Goal: Information Seeking & Learning: Learn about a topic

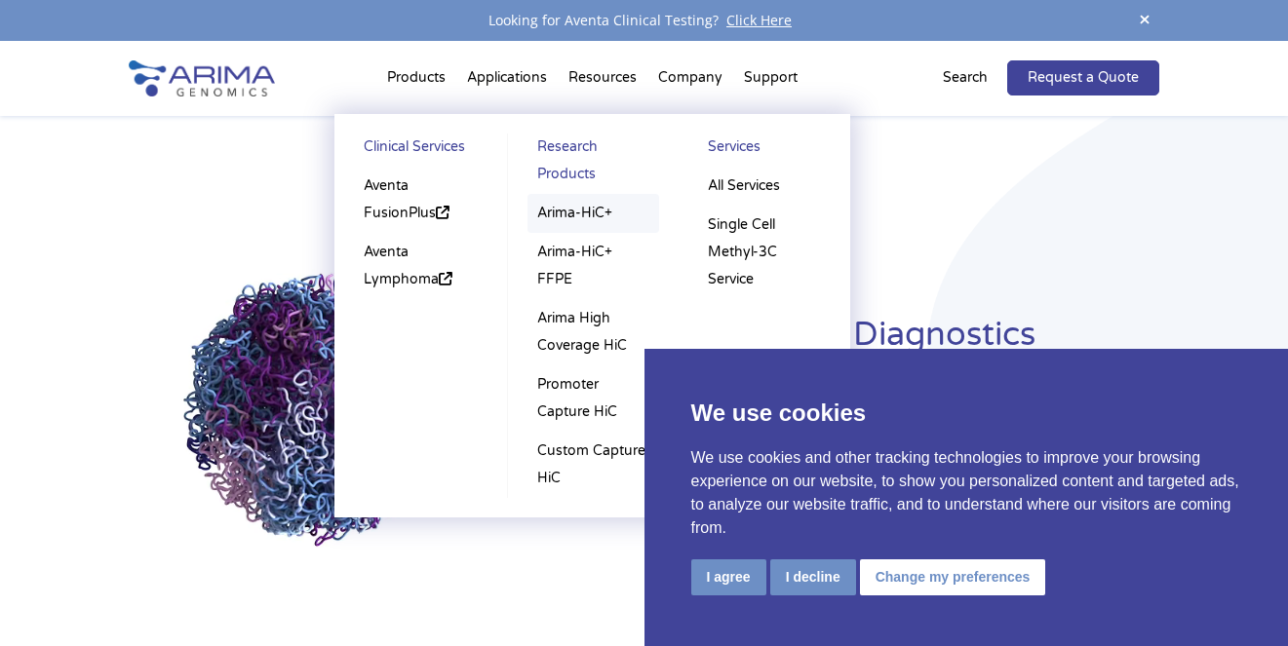
click at [589, 194] on link "Arima-HiC+" at bounding box center [594, 213] width 132 height 39
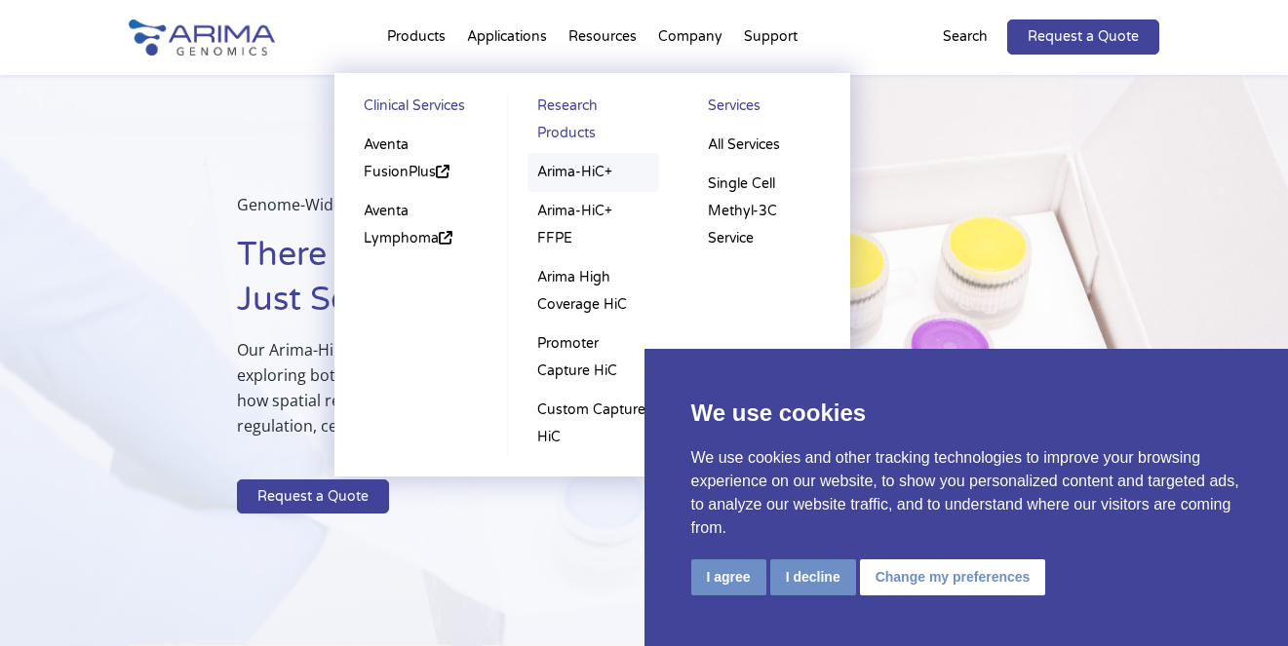
click at [574, 153] on link "Arima-HiC+" at bounding box center [594, 172] width 132 height 39
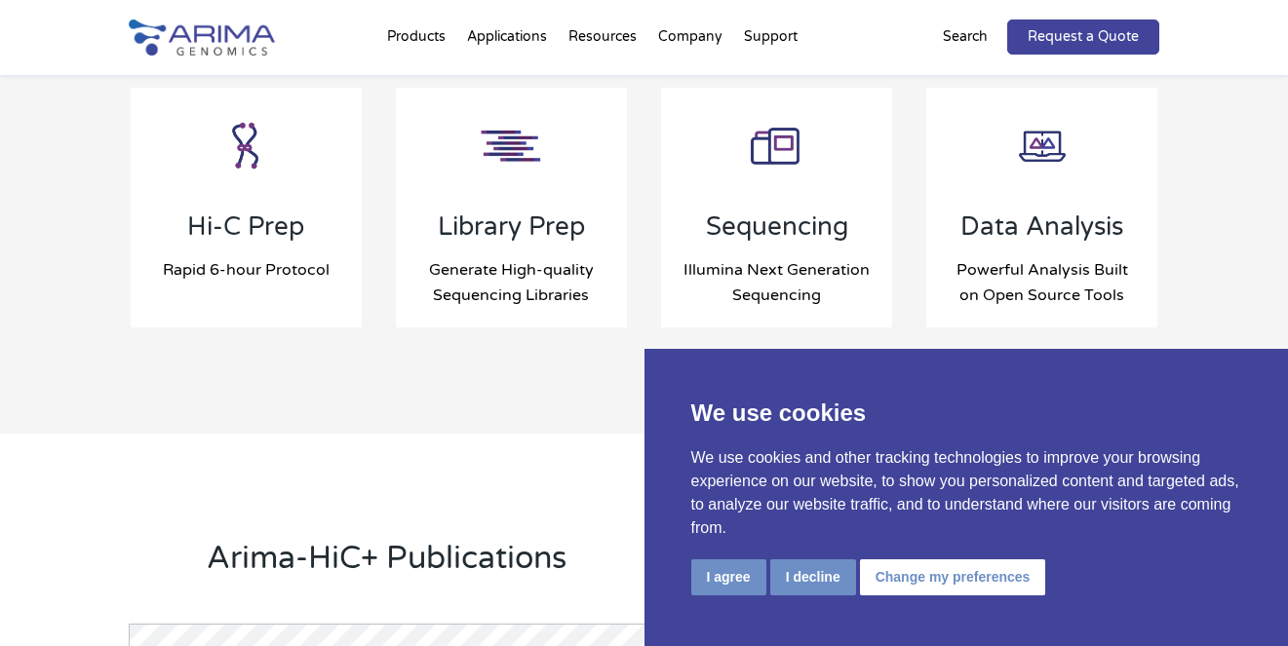
scroll to position [2201, 0]
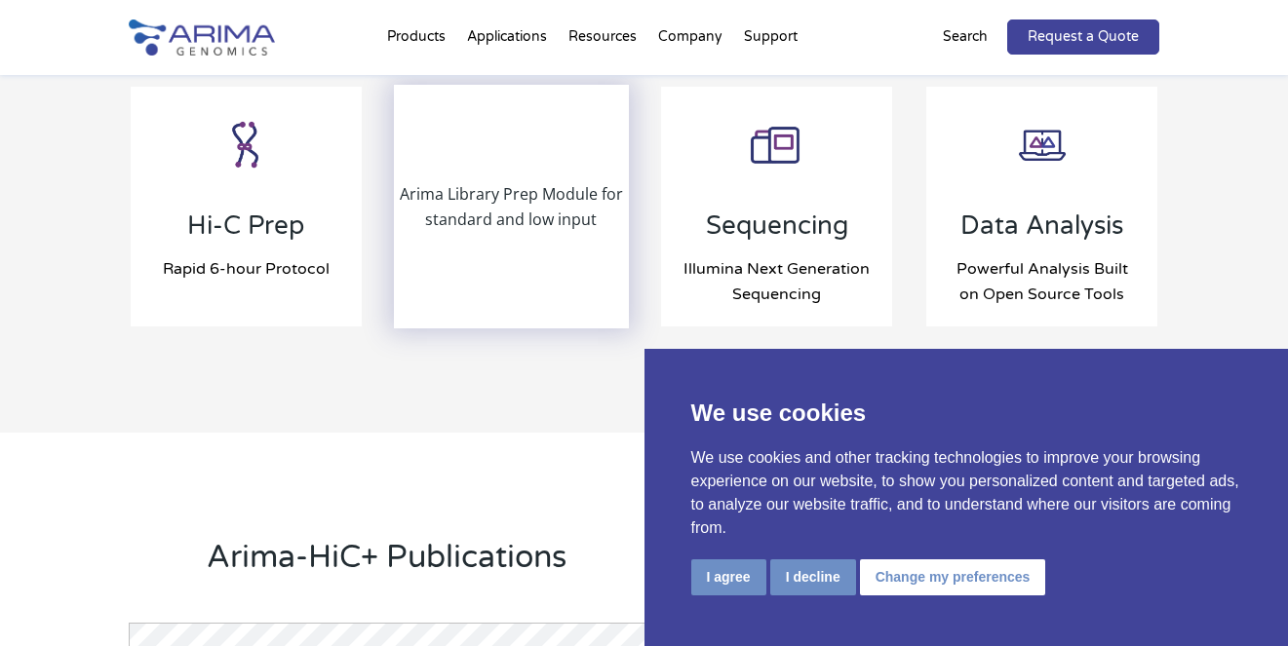
click at [502, 181] on p "Arima Library Prep Module for standard and low input" at bounding box center [511, 206] width 230 height 51
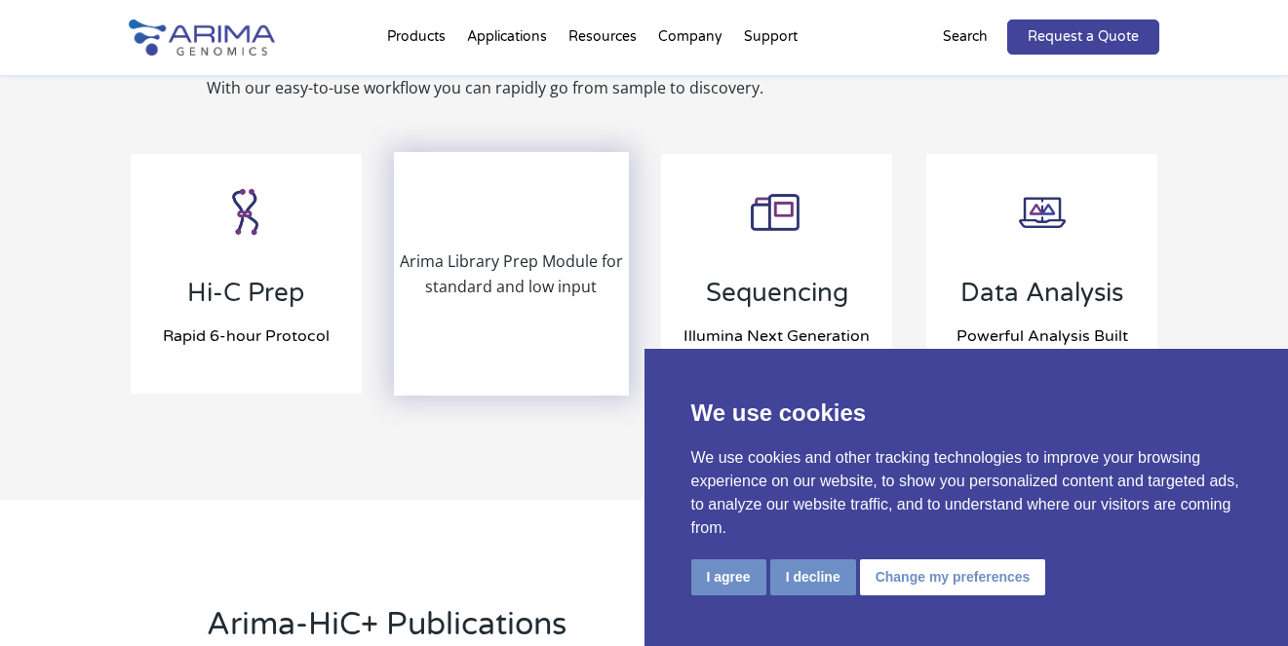
scroll to position [2035, 0]
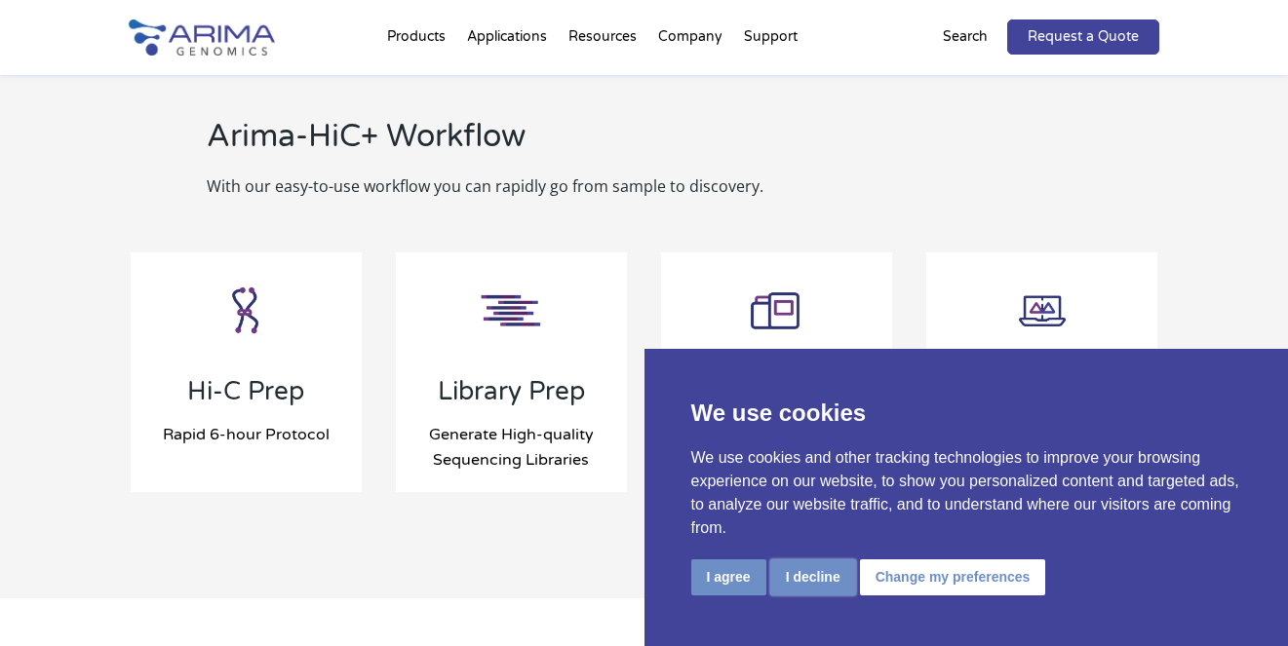
click at [819, 584] on button "I decline" at bounding box center [813, 578] width 86 height 36
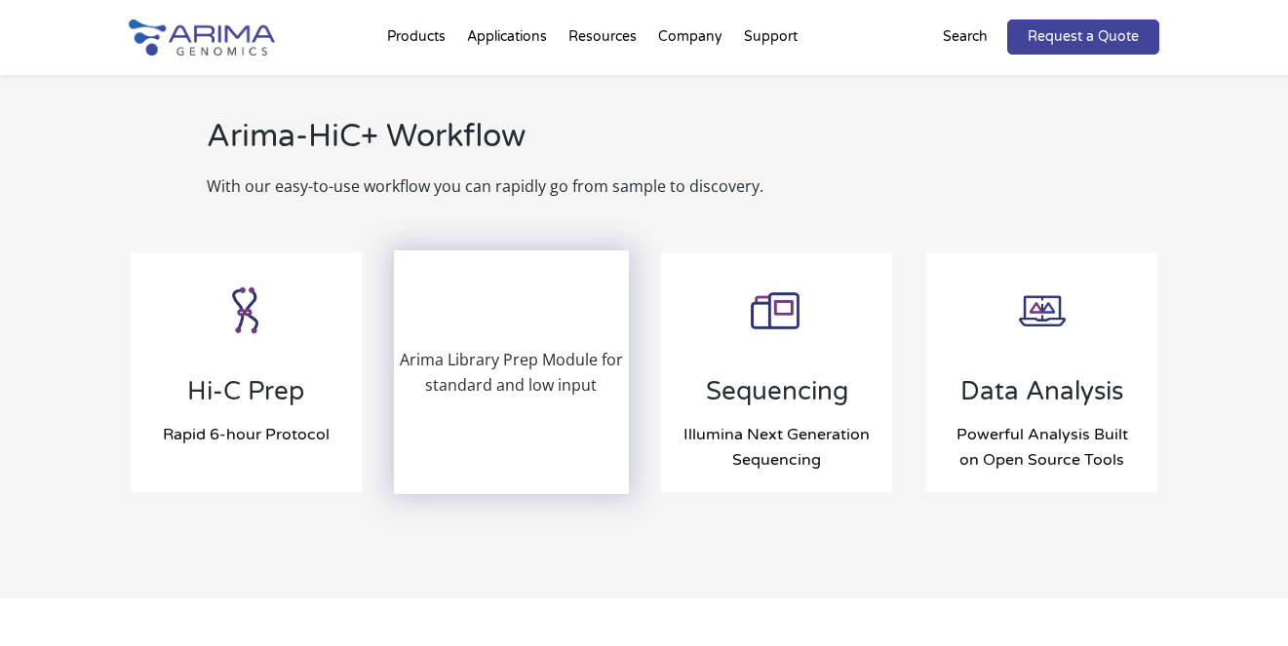
click at [506, 347] on p "Arima Library Prep Module for standard and low input" at bounding box center [511, 372] width 230 height 51
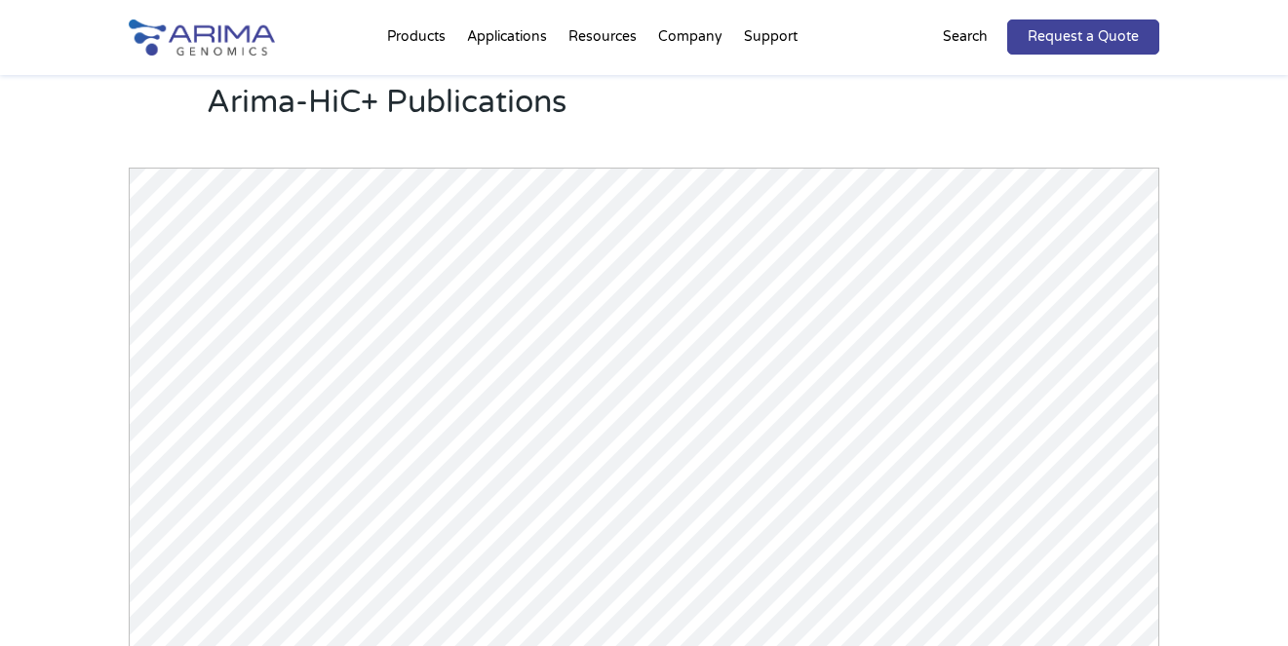
scroll to position [2646, 0]
